Goal: Go to known website: Access a specific website the user already knows

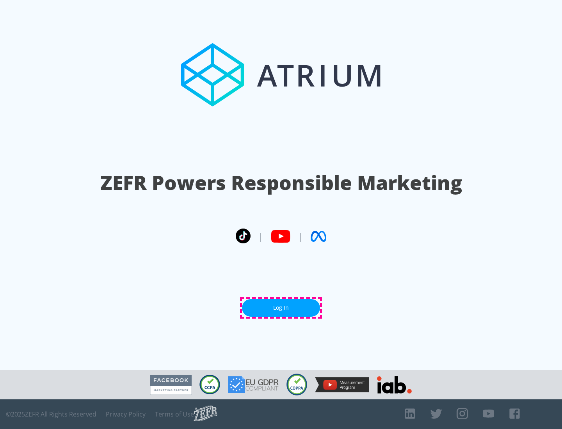
click at [281, 308] on link "Log In" at bounding box center [281, 308] width 78 height 18
